Goal: Task Accomplishment & Management: Manage account settings

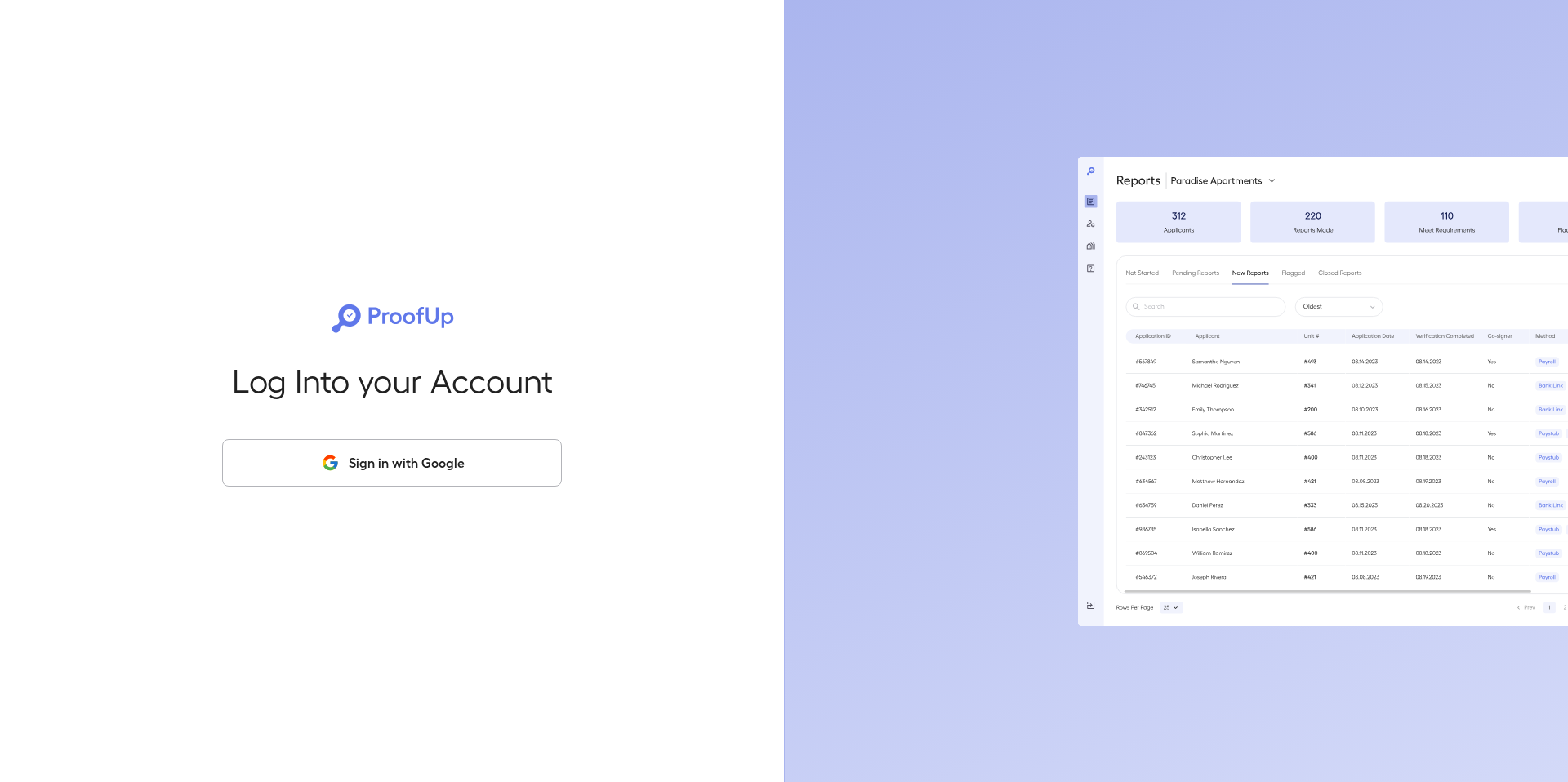
click at [409, 495] on div "Log Into your Account Sign in with Google" at bounding box center [392, 391] width 732 height 782
click at [411, 476] on button "Sign in with Google" at bounding box center [392, 463] width 340 height 48
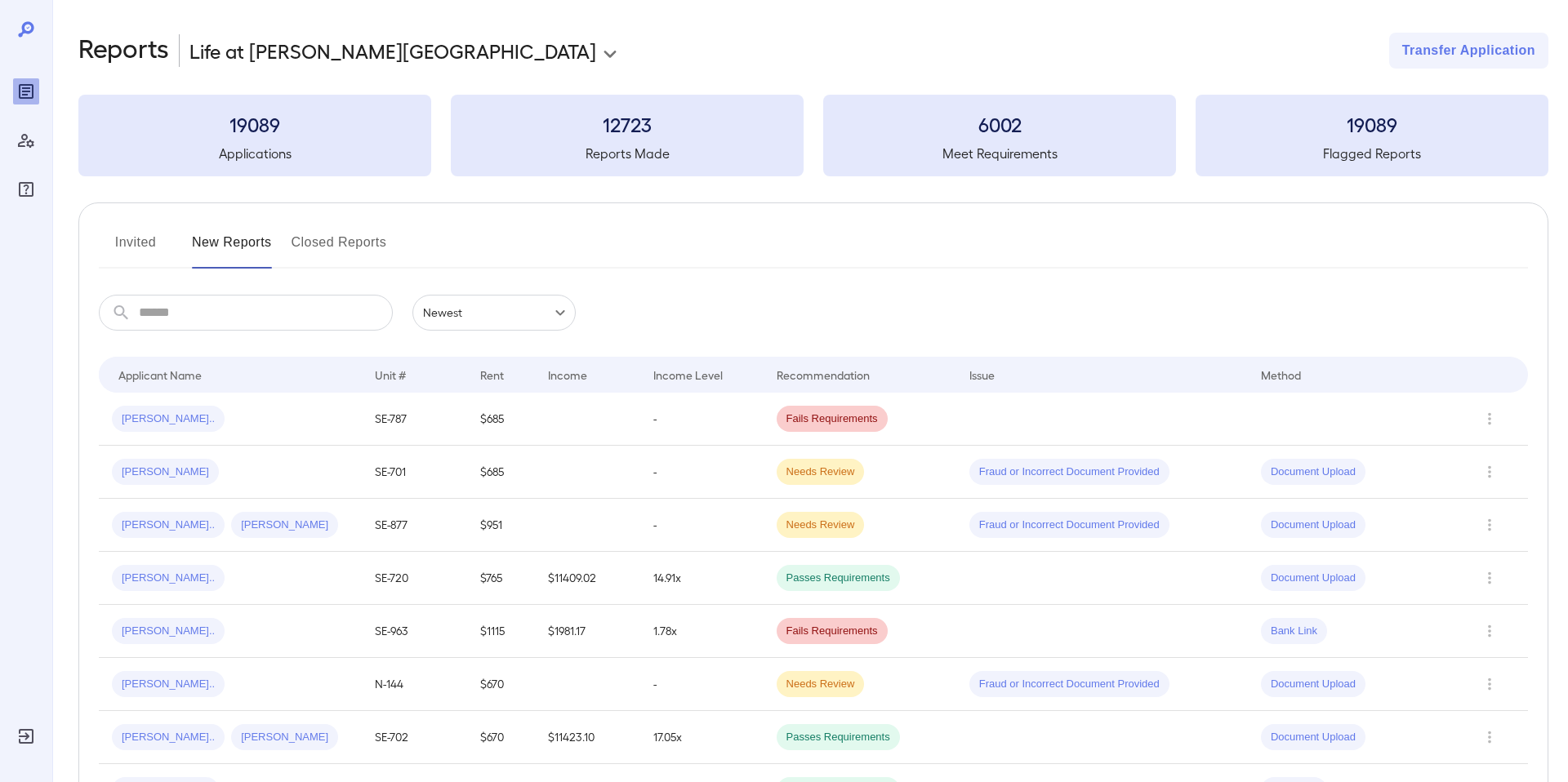
click at [138, 247] on button "Invited" at bounding box center [135, 248] width 74 height 39
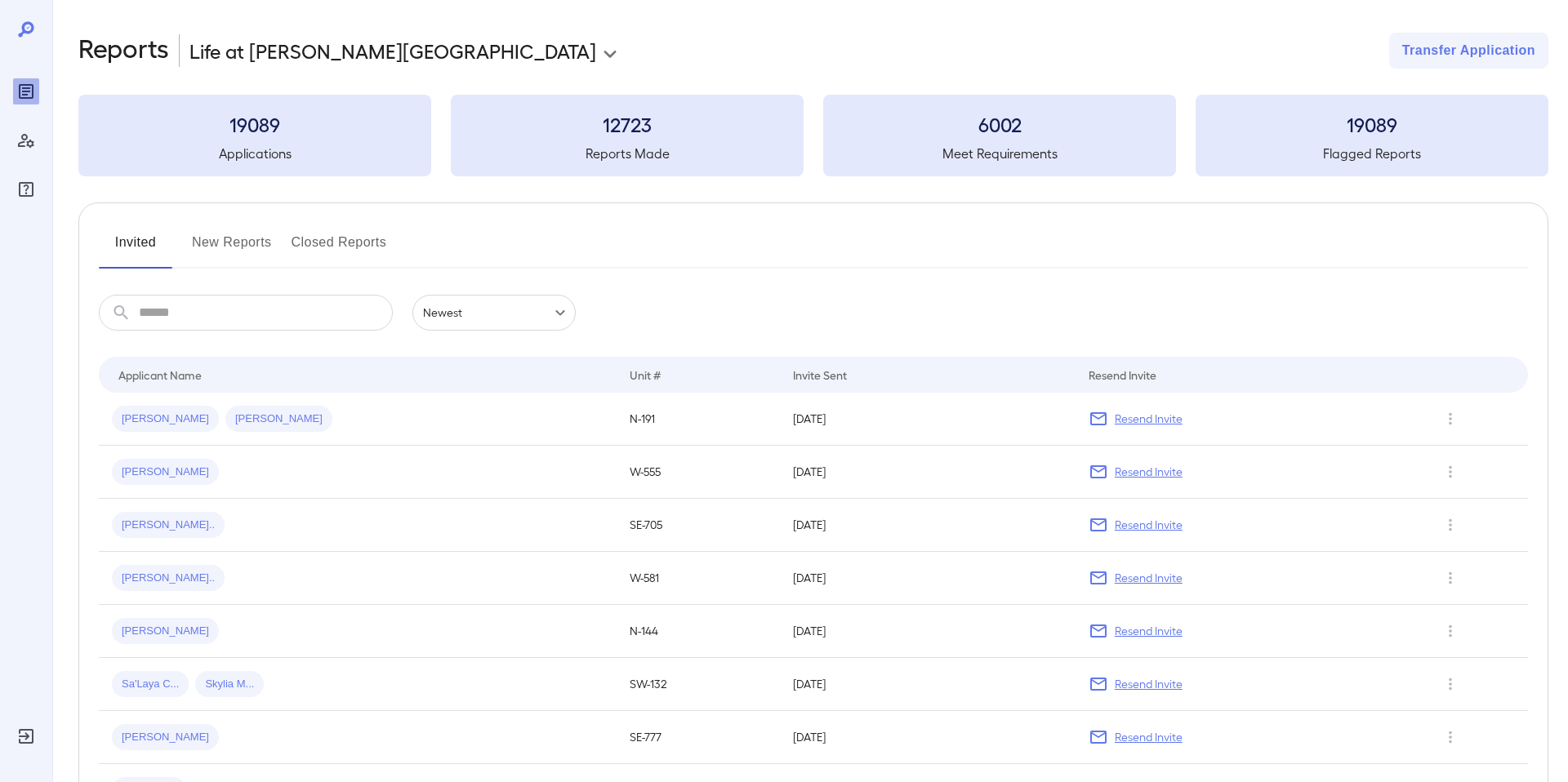
click at [285, 327] on input "text" at bounding box center [266, 313] width 254 height 36
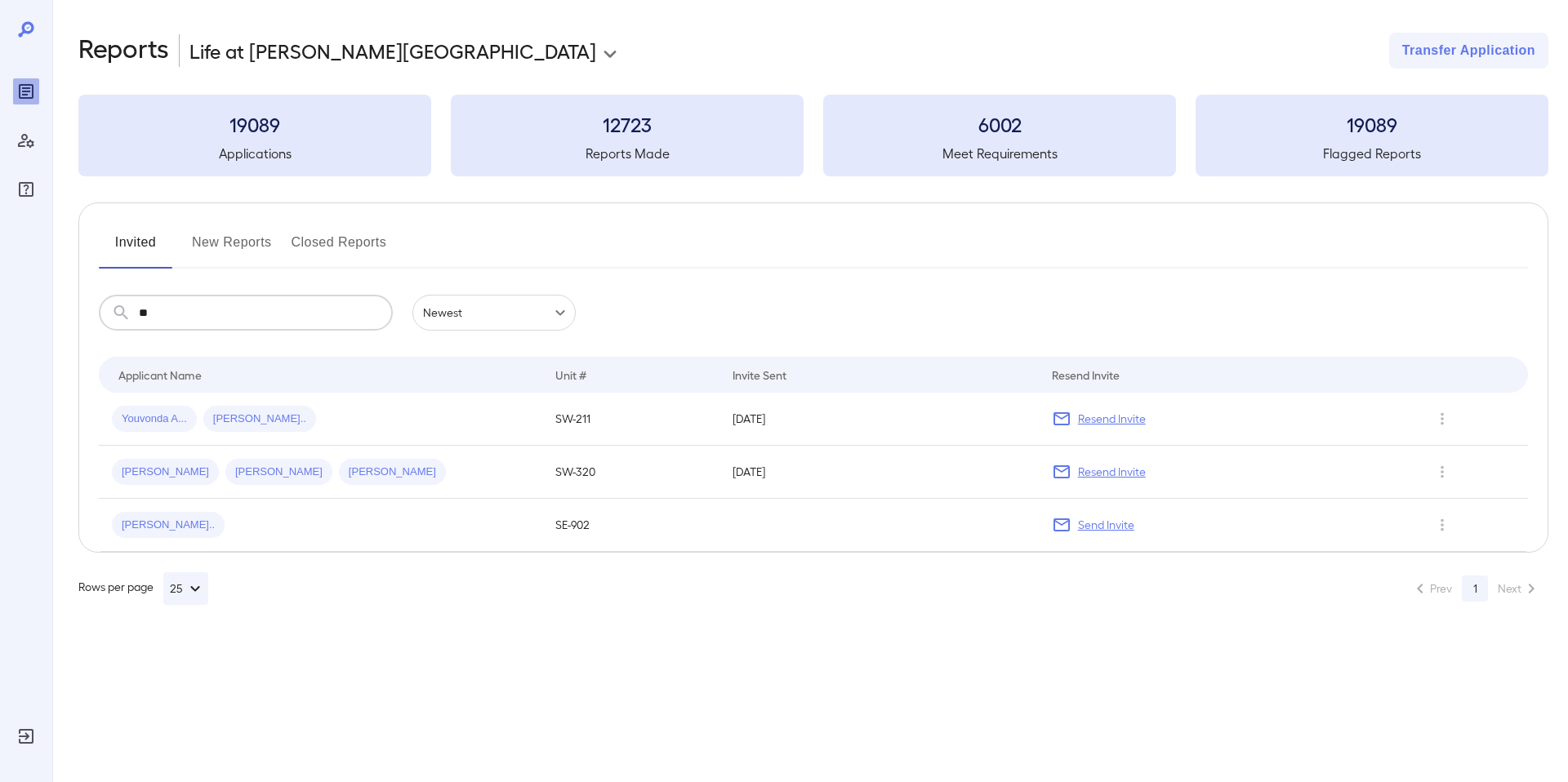
type input "*"
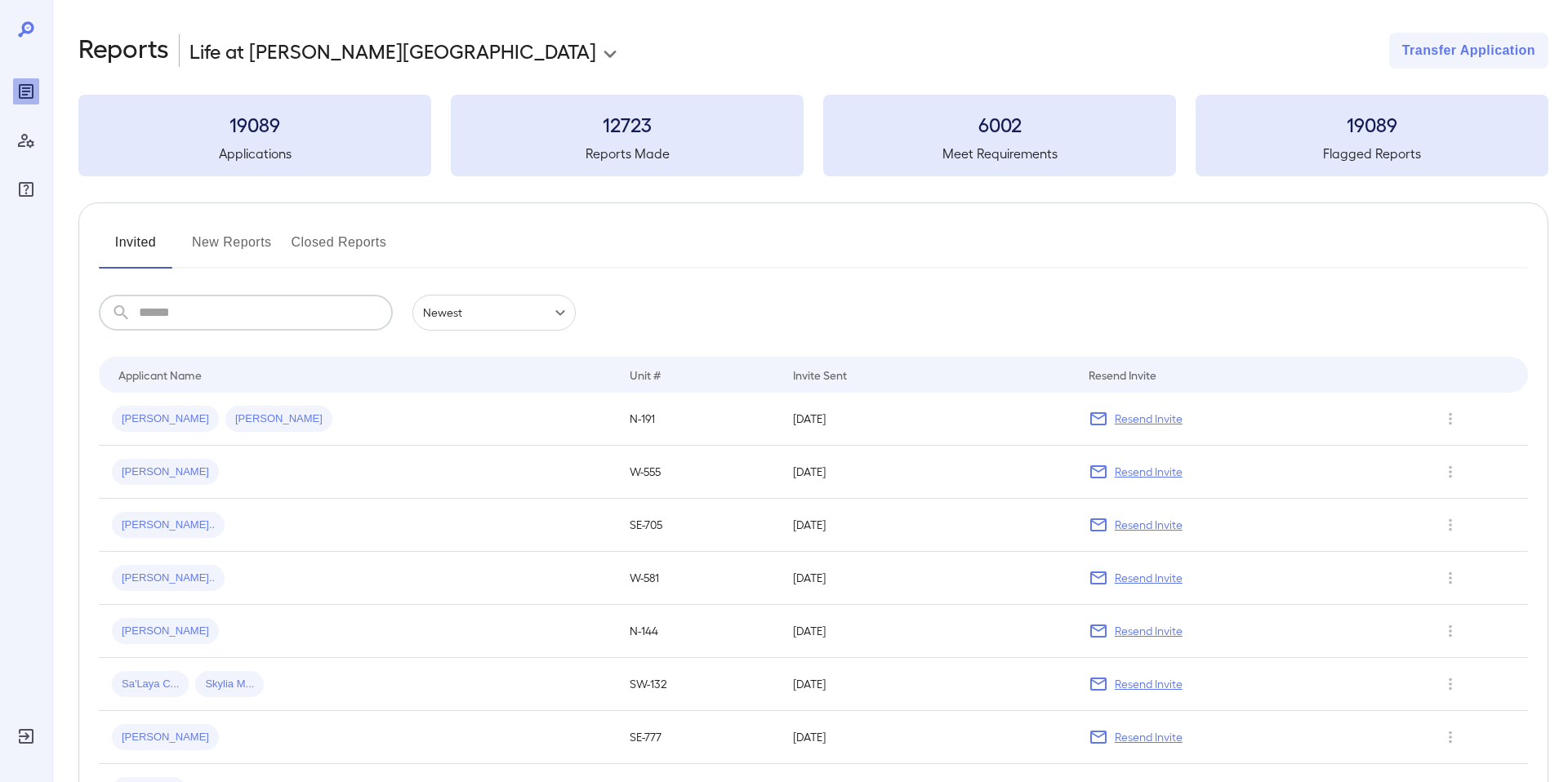
drag, startPoint x: 285, startPoint y: 244, endPoint x: 243, endPoint y: 244, distance: 42.0
click at [281, 244] on div "Invited New Reports Closed Reports" at bounding box center [813, 248] width 1429 height 39
click at [243, 244] on button "New Reports" at bounding box center [232, 248] width 80 height 39
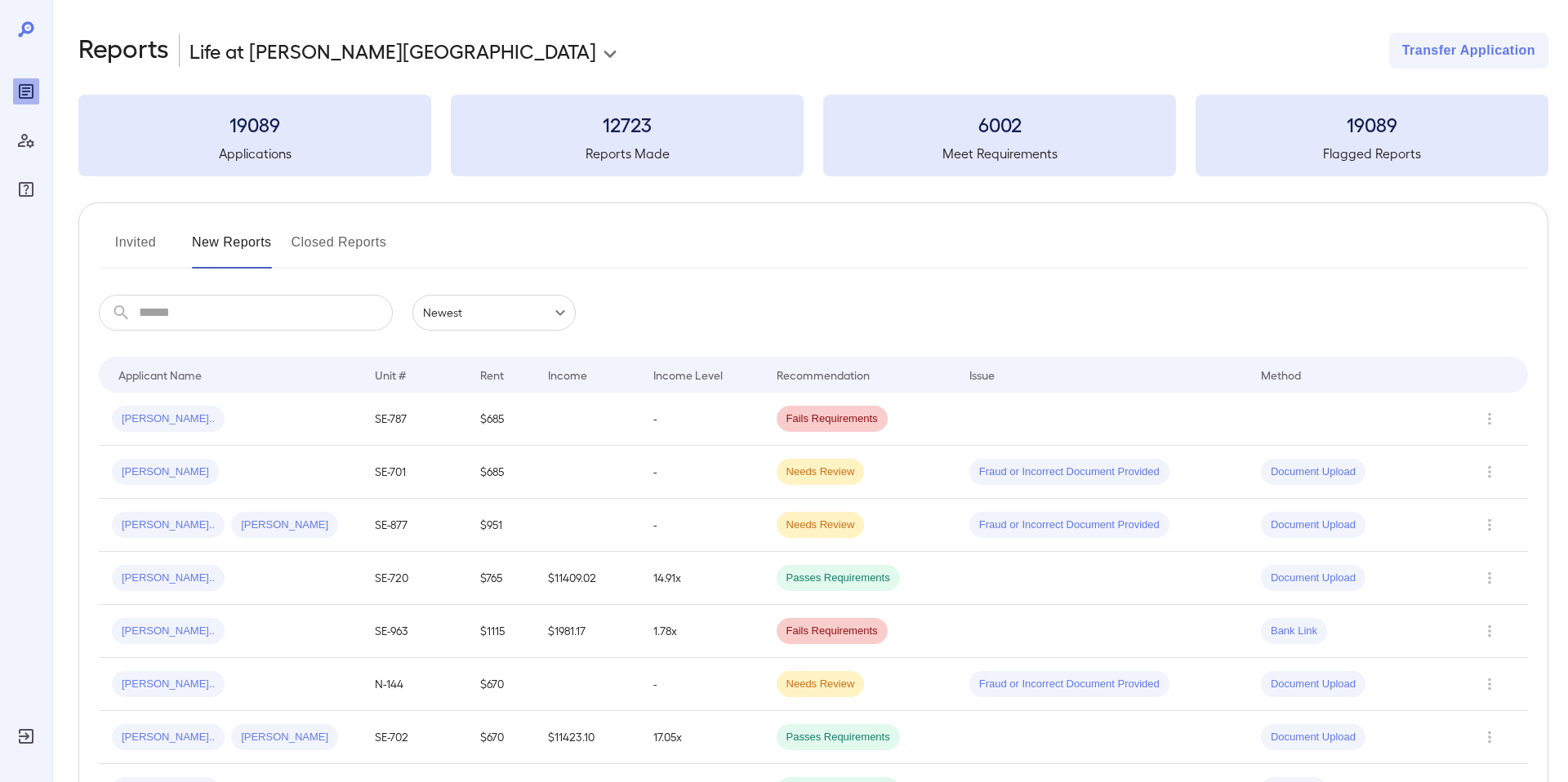
click at [253, 300] on input "text" at bounding box center [266, 313] width 254 height 36
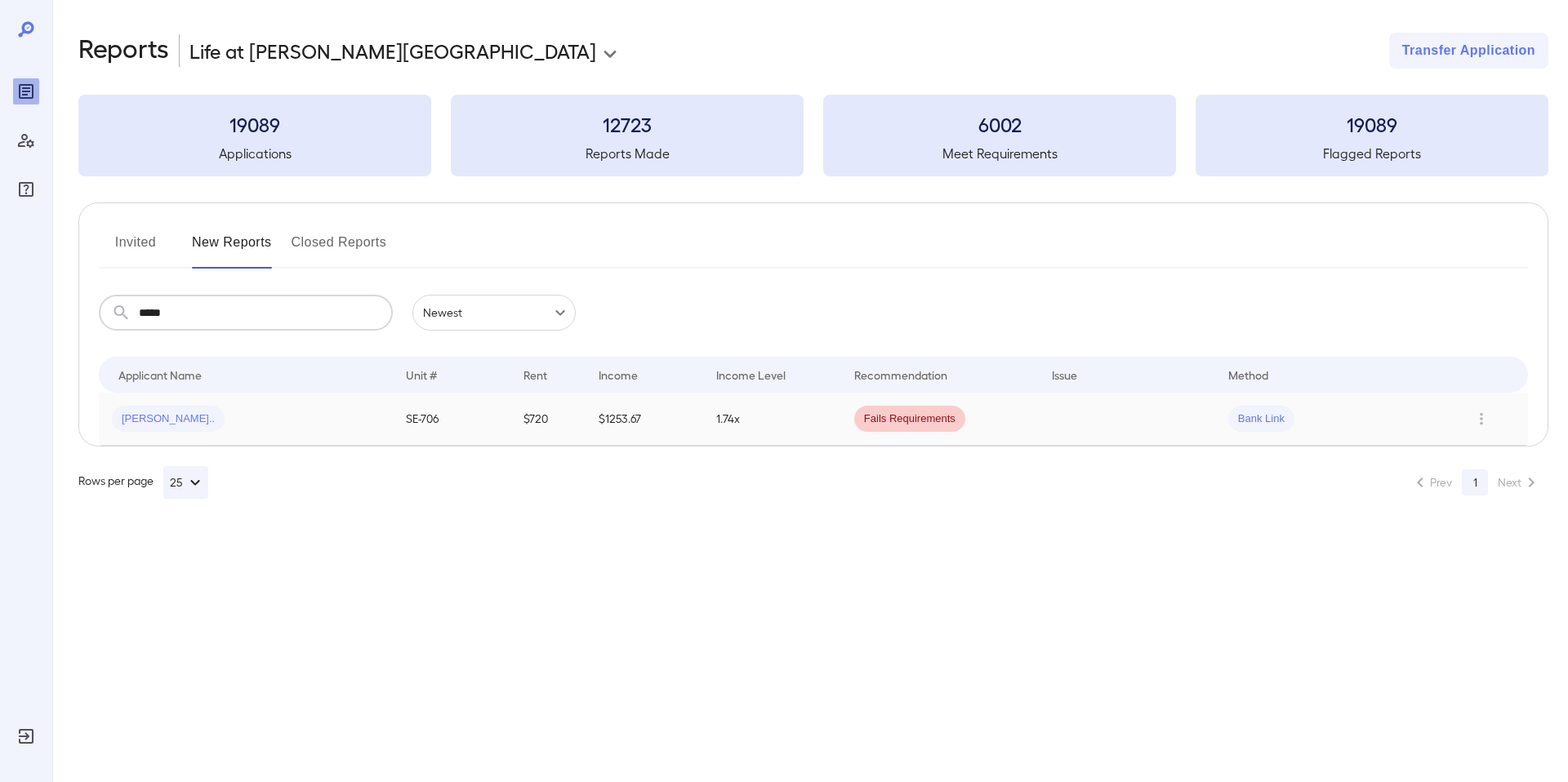
type input "*****"
click at [139, 418] on span "[PERSON_NAME].." at bounding box center [168, 420] width 112 height 16
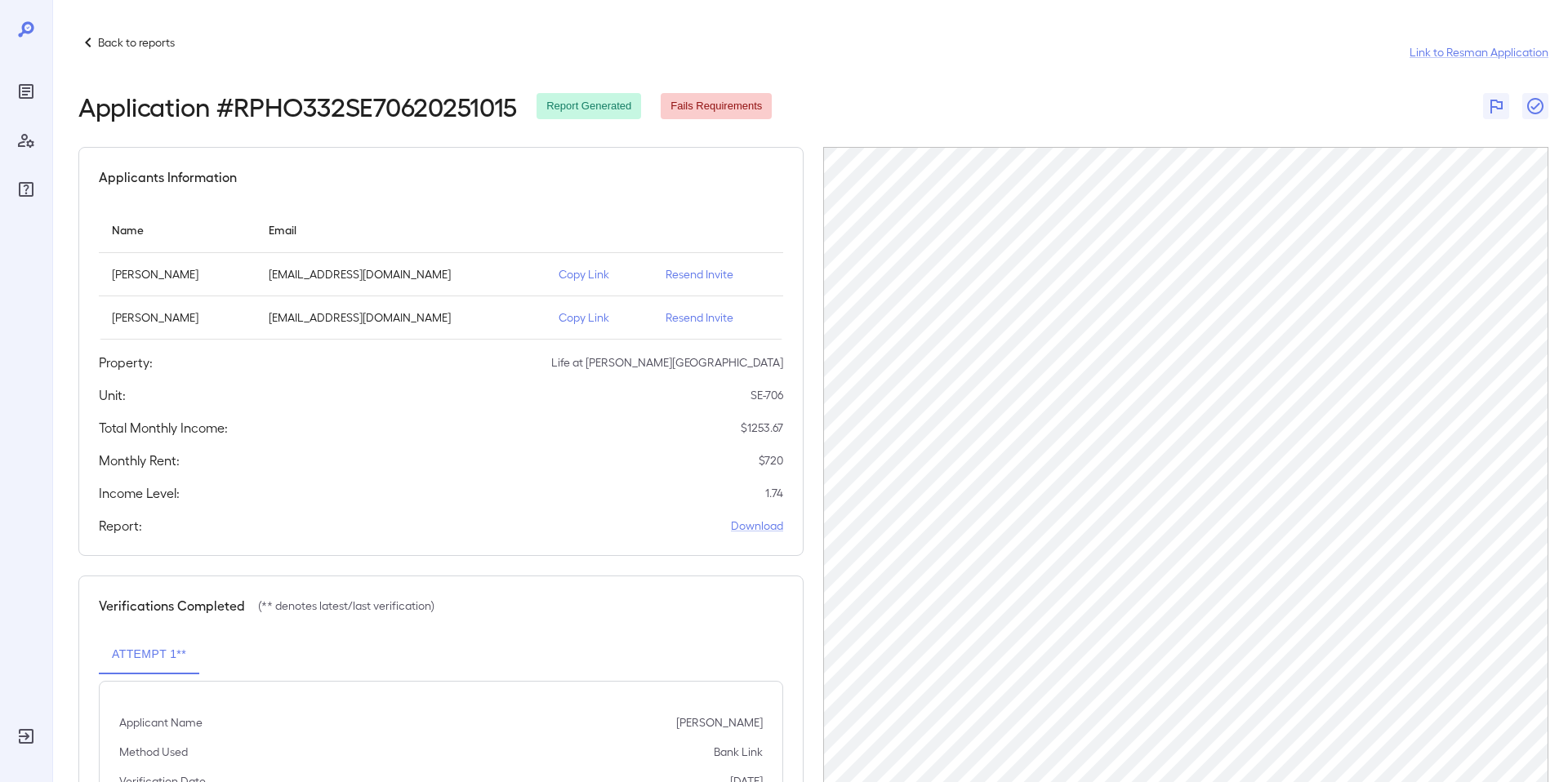
click at [35, 30] on icon at bounding box center [26, 29] width 20 height 20
click at [129, 43] on p "Back to reports" at bounding box center [136, 42] width 77 height 16
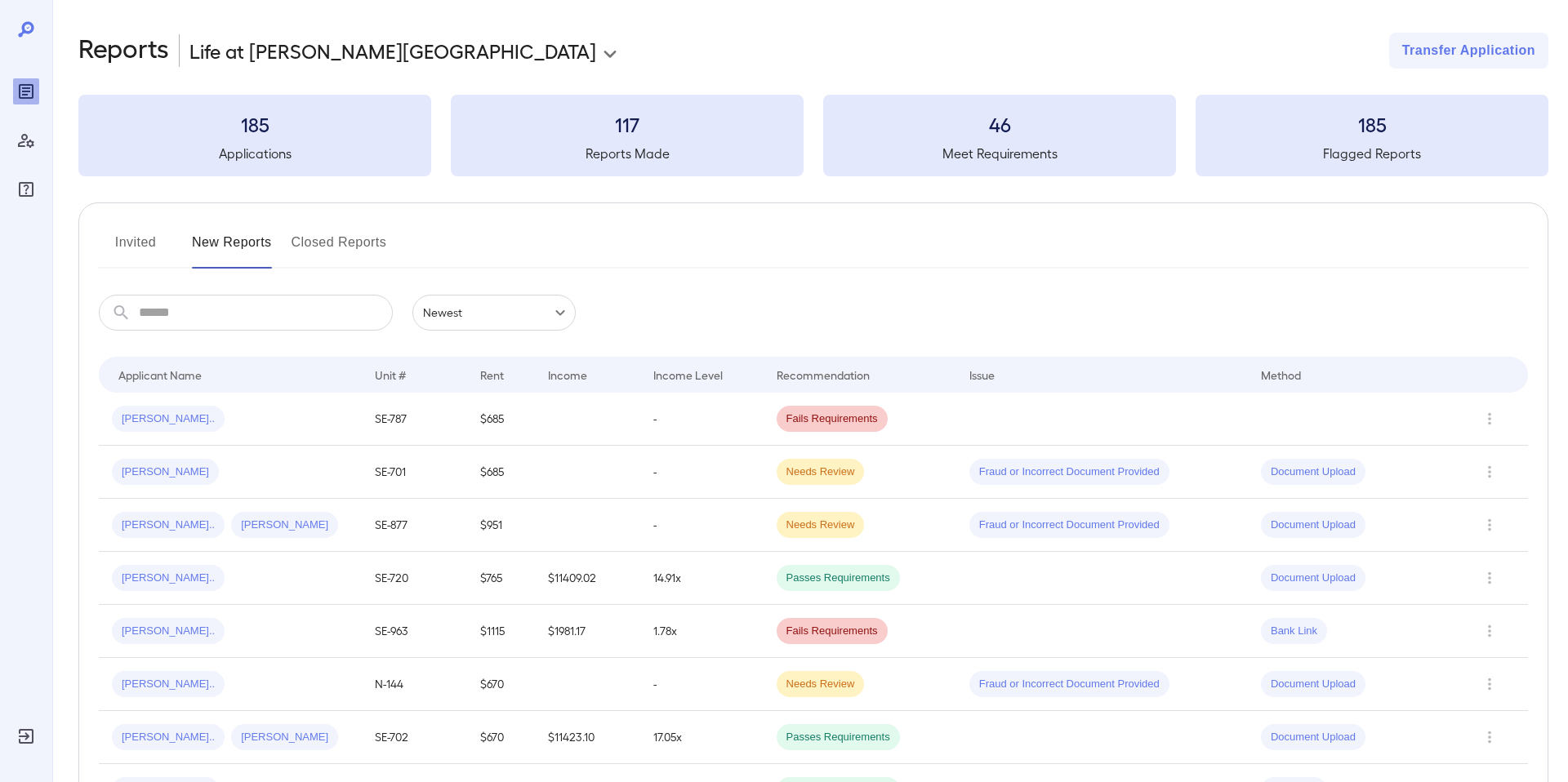
click at [165, 239] on button "Invited" at bounding box center [135, 248] width 74 height 39
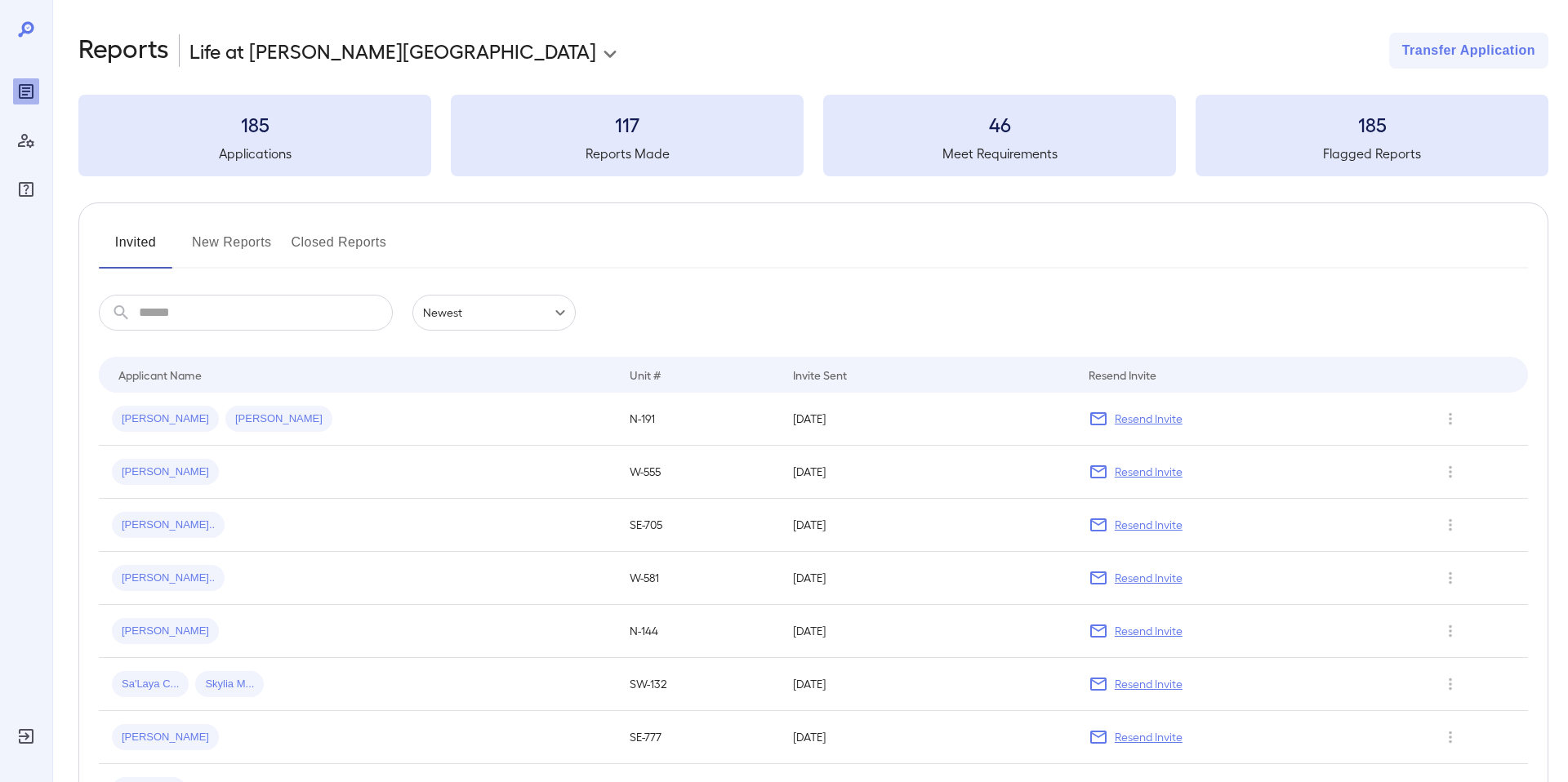
click at [457, 321] on body "**********" at bounding box center [784, 391] width 1568 height 782
click at [624, 312] on div at bounding box center [784, 391] width 1568 height 782
click at [225, 240] on button "New Reports" at bounding box center [232, 248] width 80 height 39
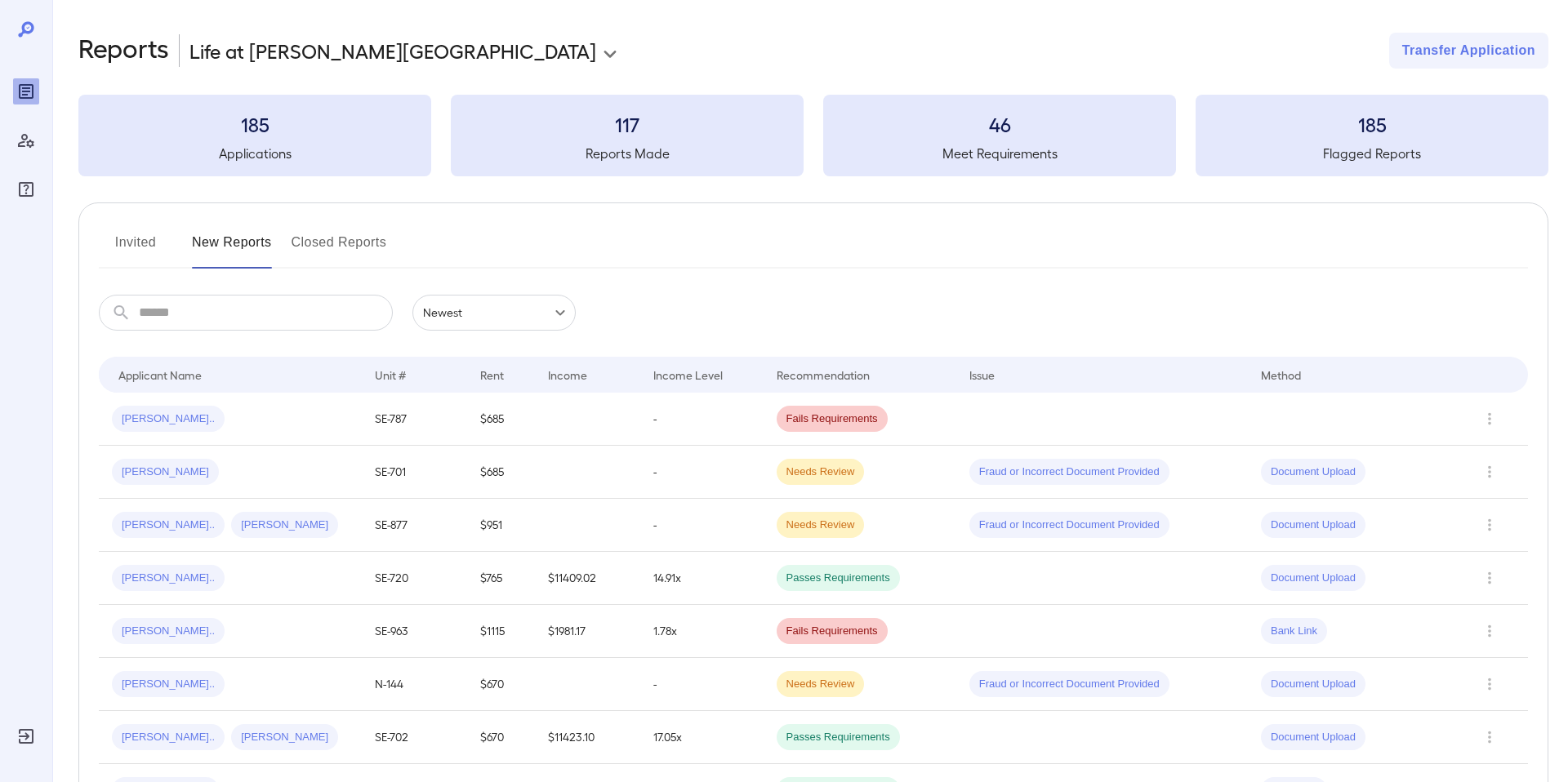
click at [128, 234] on button "Invited" at bounding box center [135, 248] width 74 height 39
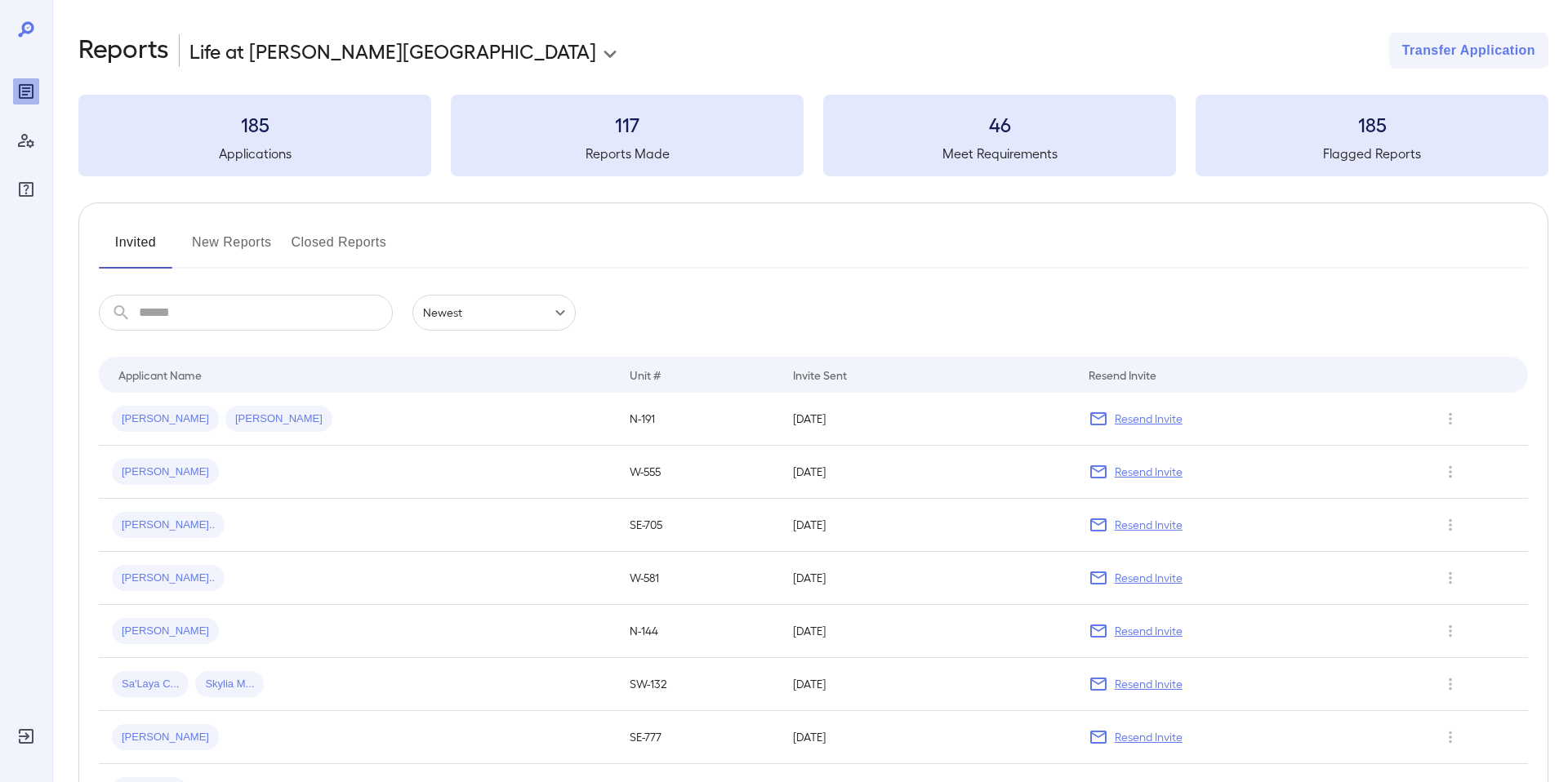
click at [260, 249] on button "New Reports" at bounding box center [232, 248] width 80 height 39
